Goal: Find contact information: Find contact information

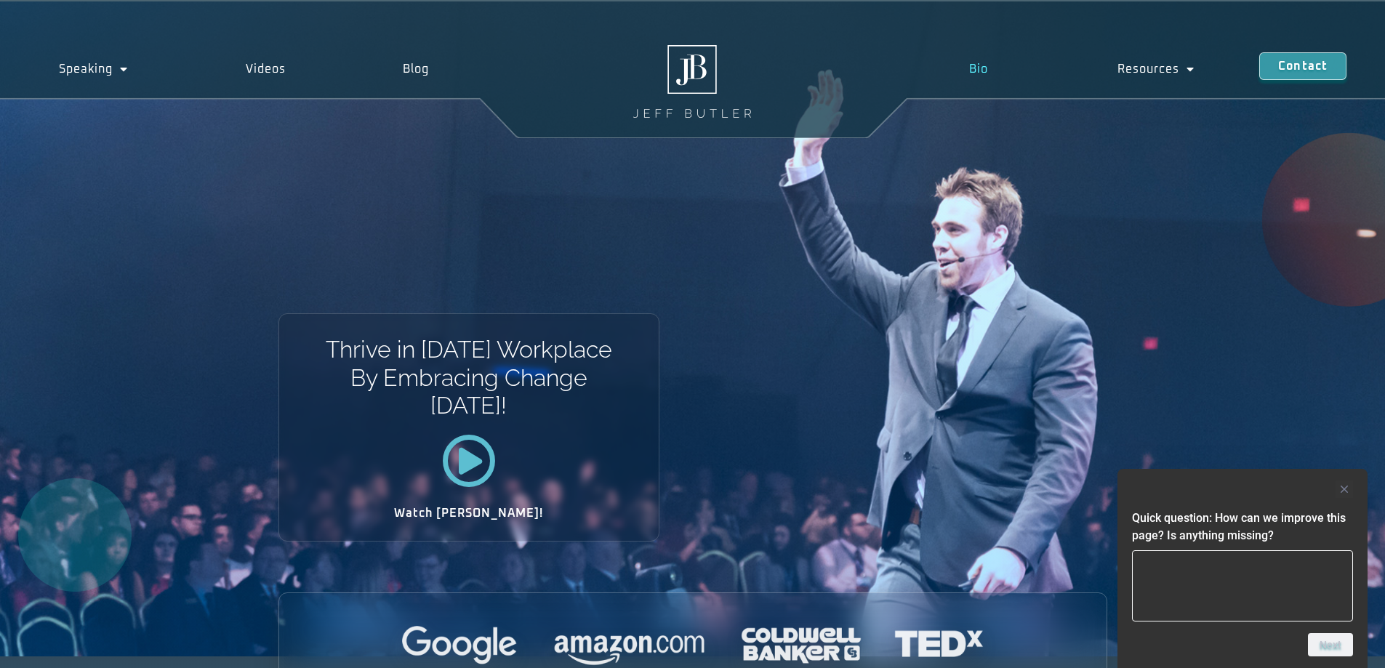
click at [973, 66] on link "Bio" at bounding box center [978, 68] width 148 height 33
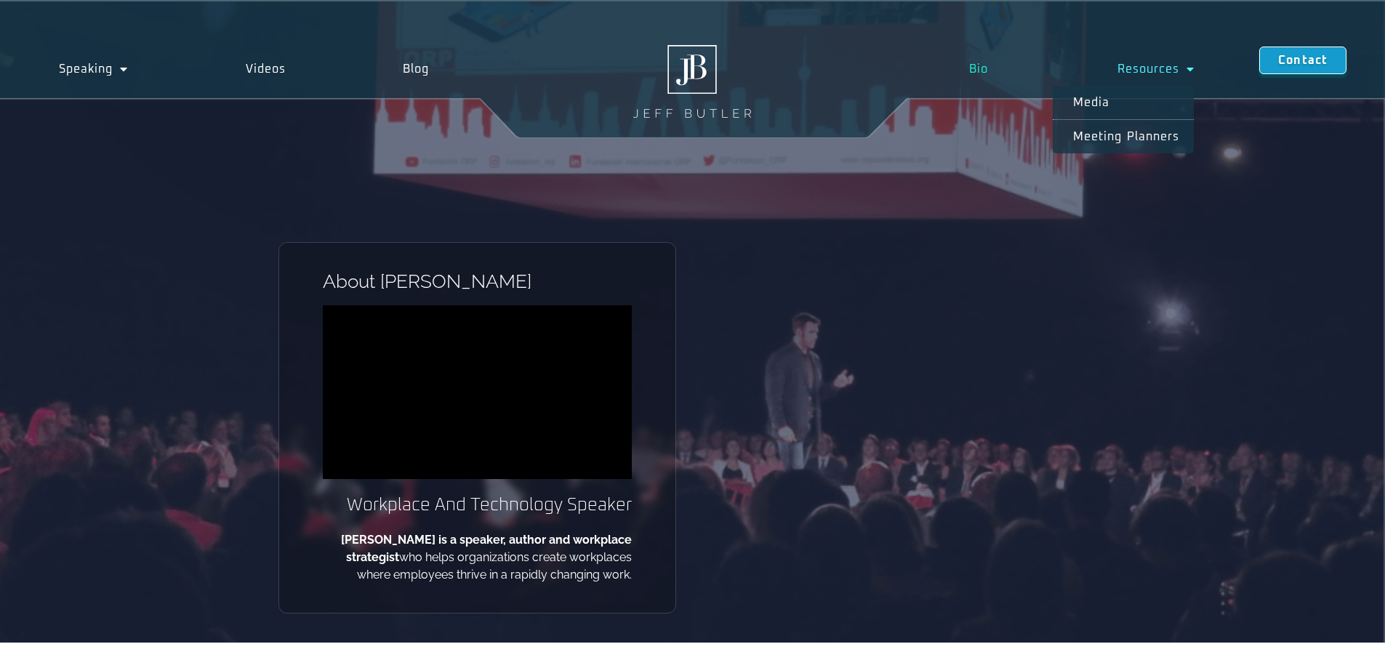
click at [1298, 60] on span "Contact" at bounding box center [1302, 61] width 49 height 12
